Goal: Find specific page/section: Find specific page/section

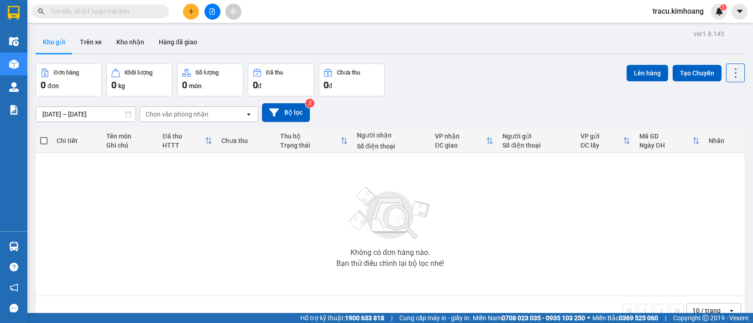
click at [39, 249] on td "Không có đơn hàng nào. Bạn thử điều chỉnh lại bộ lọc nhé!" at bounding box center [390, 224] width 709 height 143
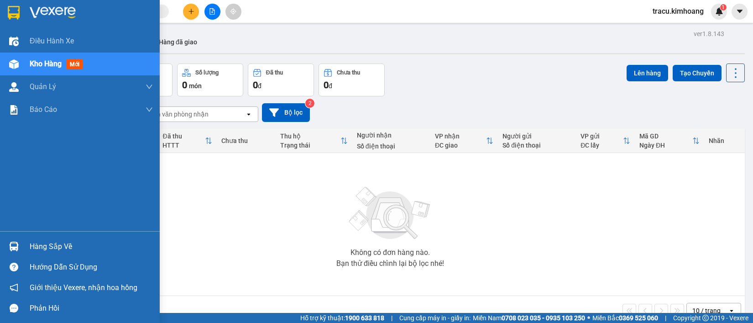
click at [53, 243] on div "Hàng sắp về" at bounding box center [91, 247] width 123 height 14
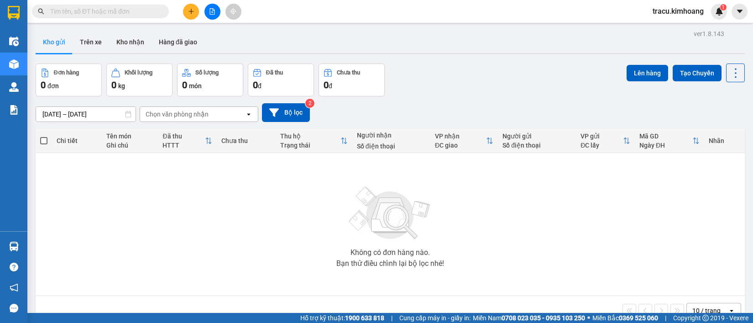
click at [83, 178] on section "Kết quả tìm kiếm ( 0 ) Bộ lọc No Data tracu.kimhoang 1 Điều hành xe Kho hàng mớ…" at bounding box center [376, 161] width 753 height 323
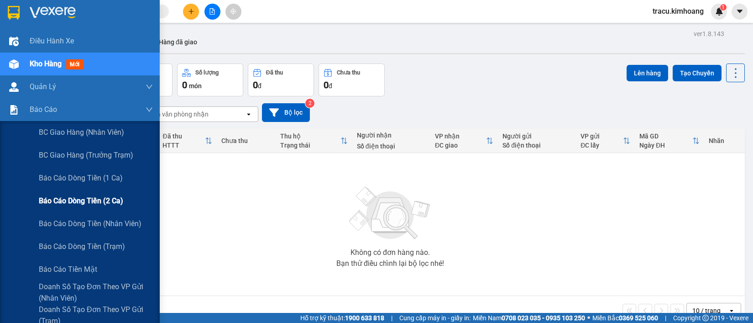
click at [90, 197] on span "Báo cáo dòng tiền (2 ca)" at bounding box center [81, 200] width 84 height 11
